Goal: Transaction & Acquisition: Purchase product/service

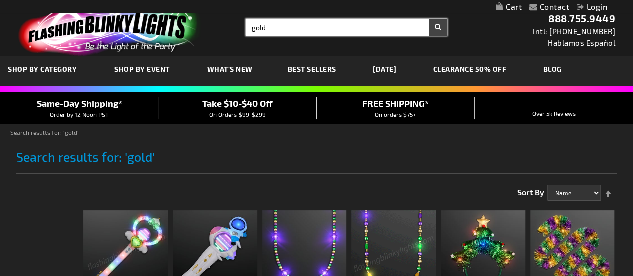
click at [293, 26] on input "gold" at bounding box center [347, 27] width 202 height 17
type input "golf"
click at [429, 19] on button "Search" at bounding box center [438, 27] width 19 height 17
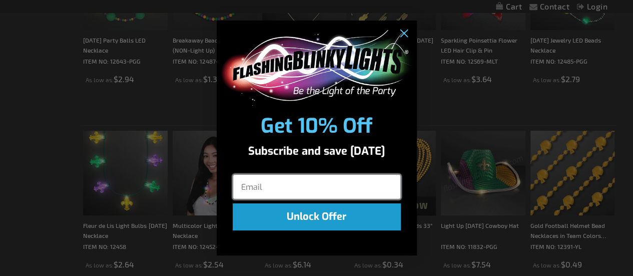
scroll to position [751, 0]
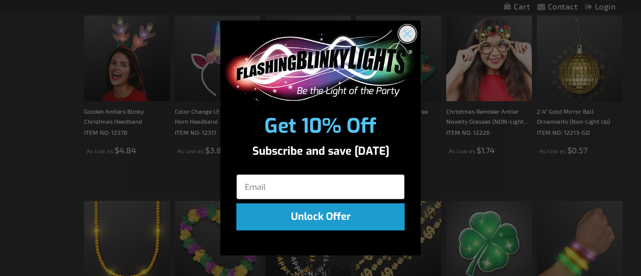
drag, startPoint x: 415, startPoint y: 29, endPoint x: 413, endPoint y: 35, distance: 7.0
click at [413, 31] on icon "Close dialog" at bounding box center [408, 34] width 18 height 18
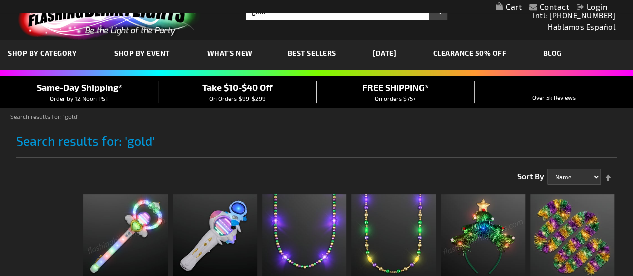
scroll to position [0, 0]
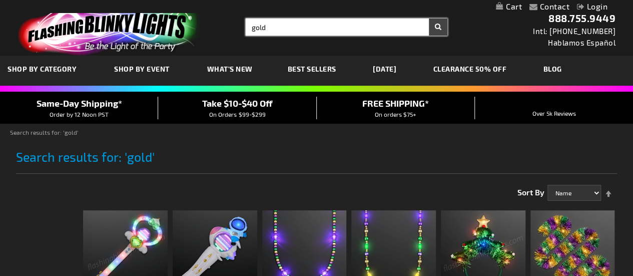
click at [304, 25] on input "gold" at bounding box center [347, 27] width 202 height 17
type input "golf balls"
click at [429, 19] on button "Search" at bounding box center [438, 27] width 19 height 17
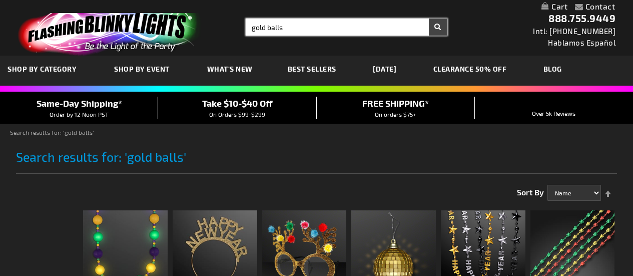
click at [307, 26] on input "gold balls" at bounding box center [347, 27] width 202 height 17
type input "g"
type input "sports"
click at [429, 19] on button "Search" at bounding box center [438, 27] width 19 height 17
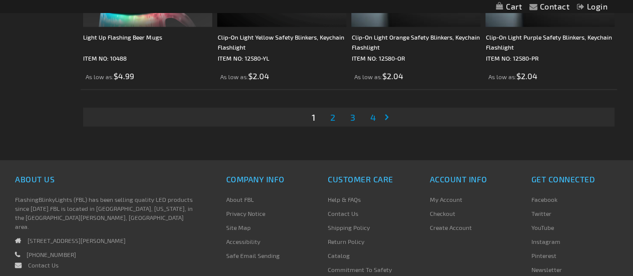
scroll to position [3154, 0]
click at [338, 114] on li "Page 2" at bounding box center [332, 116] width 19 height 19
click at [330, 119] on span "2" at bounding box center [332, 116] width 5 height 11
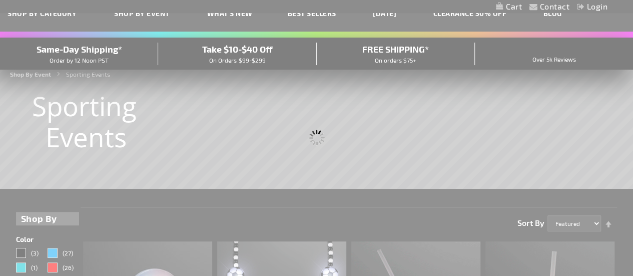
scroll to position [21, 0]
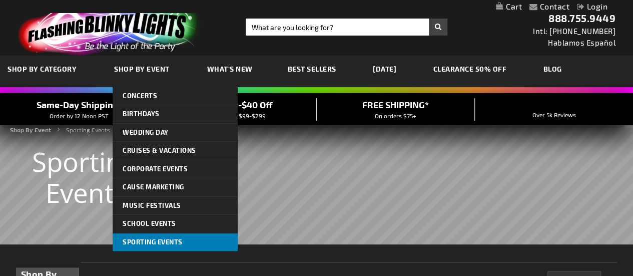
click at [151, 239] on span "Sporting Events" at bounding box center [153, 242] width 60 height 8
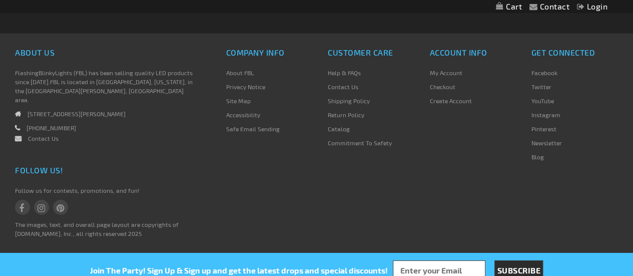
scroll to position [3130, 0]
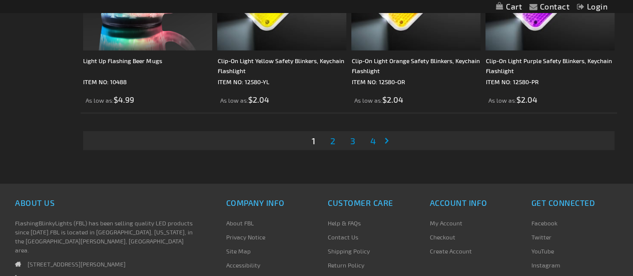
click at [374, 135] on span "4" at bounding box center [373, 140] width 6 height 11
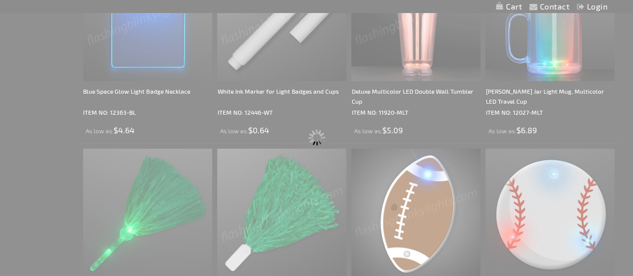
scroll to position [748, 0]
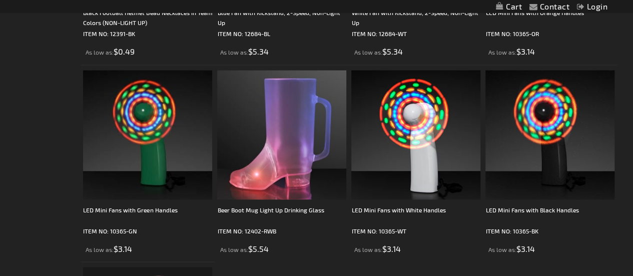
scroll to position [851, 0]
